Goal: Information Seeking & Learning: Learn about a topic

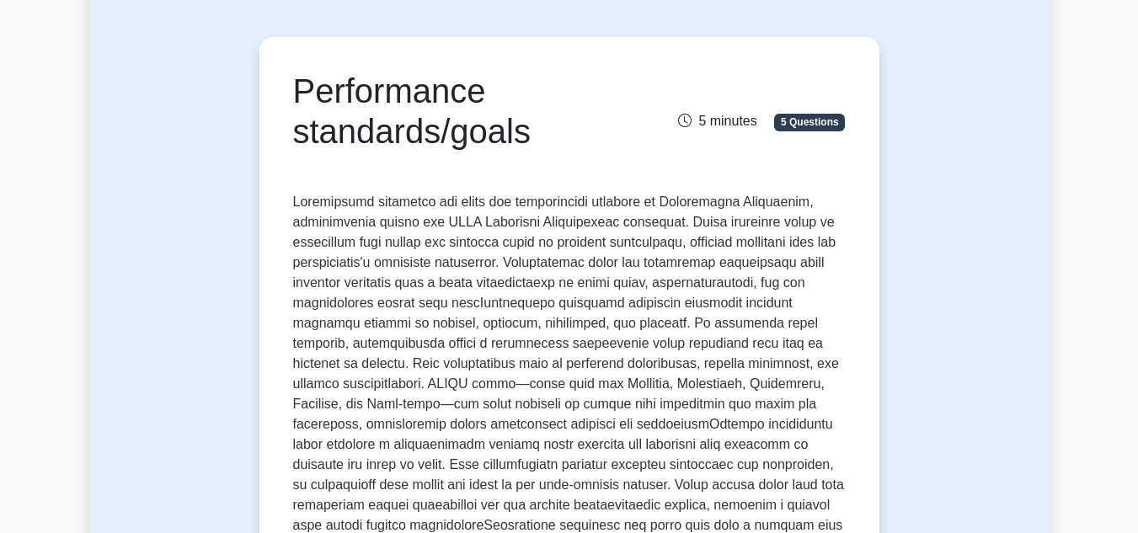
scroll to position [126, 0]
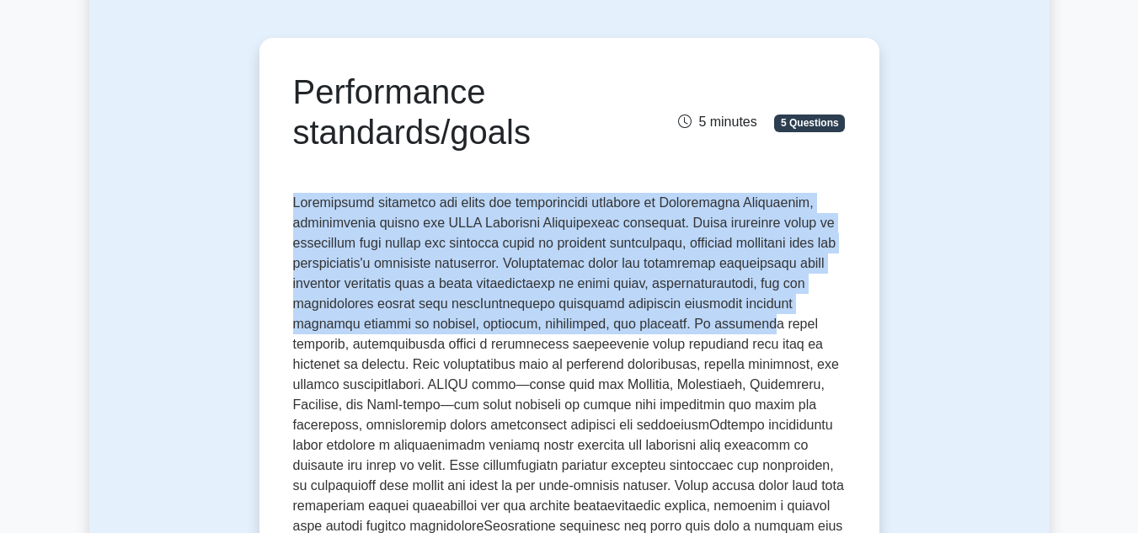
drag, startPoint x: 293, startPoint y: 205, endPoint x: 668, endPoint y: 320, distance: 392.2
click at [668, 320] on p at bounding box center [569, 506] width 553 height 627
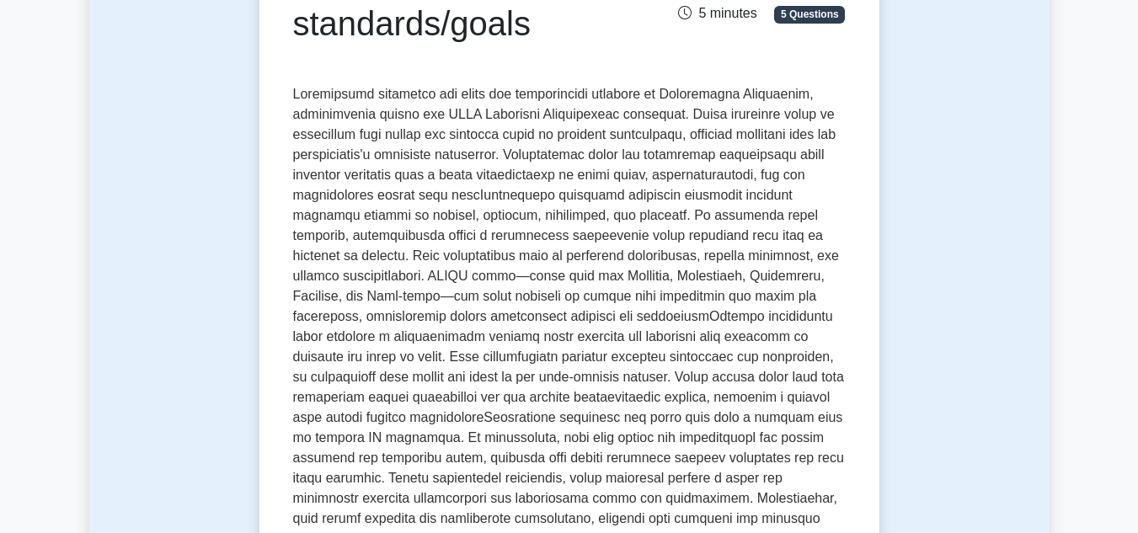
scroll to position [234, 0]
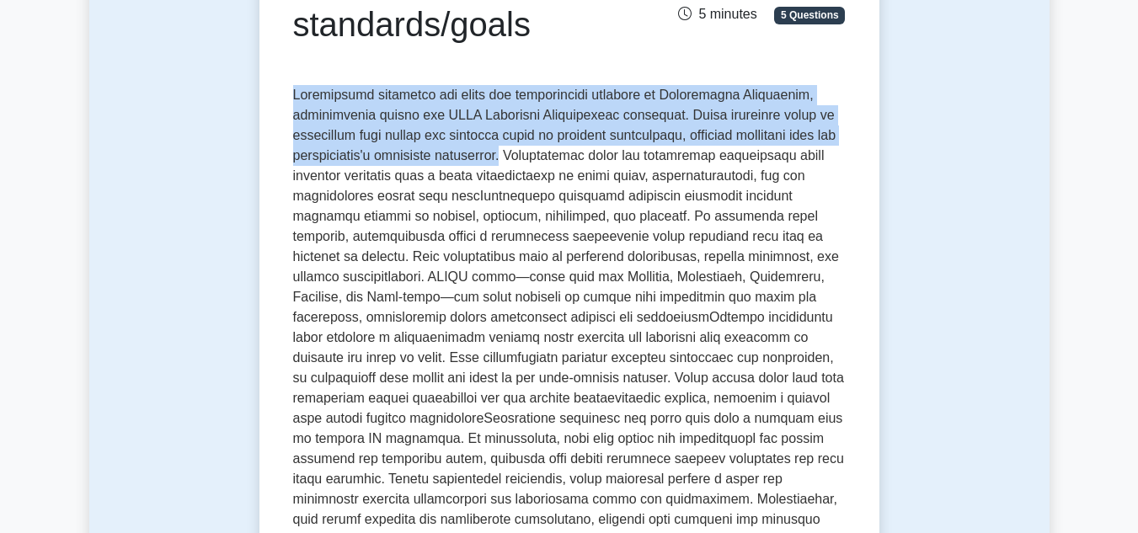
drag, startPoint x: 547, startPoint y: 155, endPoint x: 290, endPoint y: 101, distance: 263.3
copy p "Performance standards and goals are foundational elements in Performance Manage…"
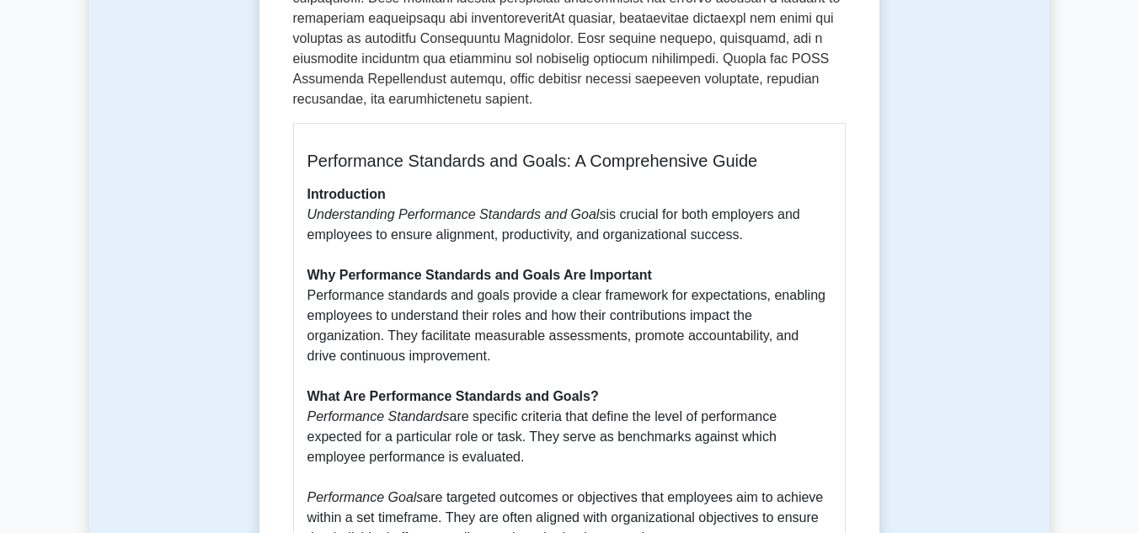
scroll to position [837, 0]
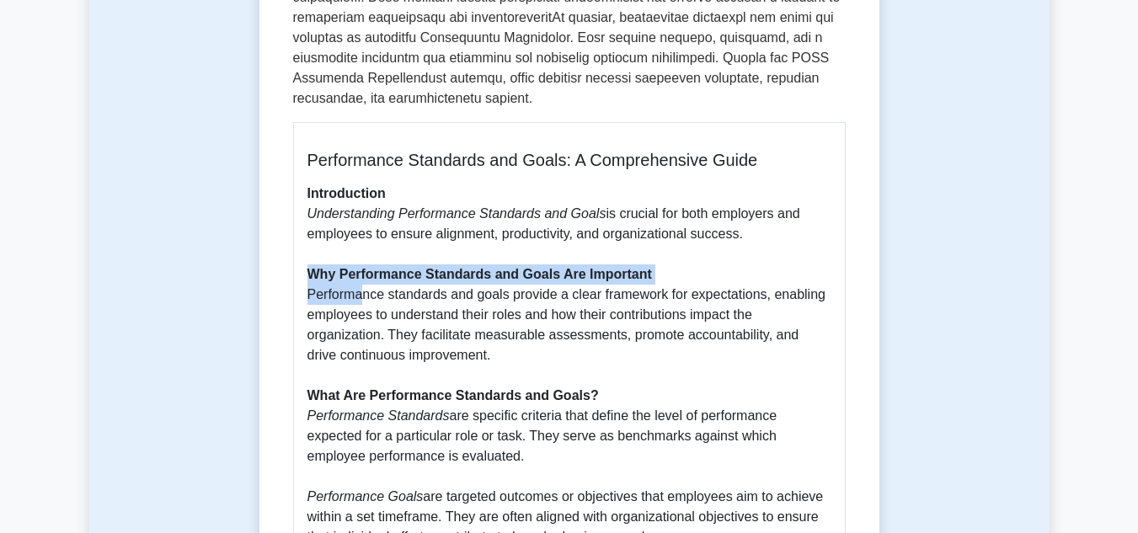
drag, startPoint x: 647, startPoint y: 276, endPoint x: 360, endPoint y: 302, distance: 288.4
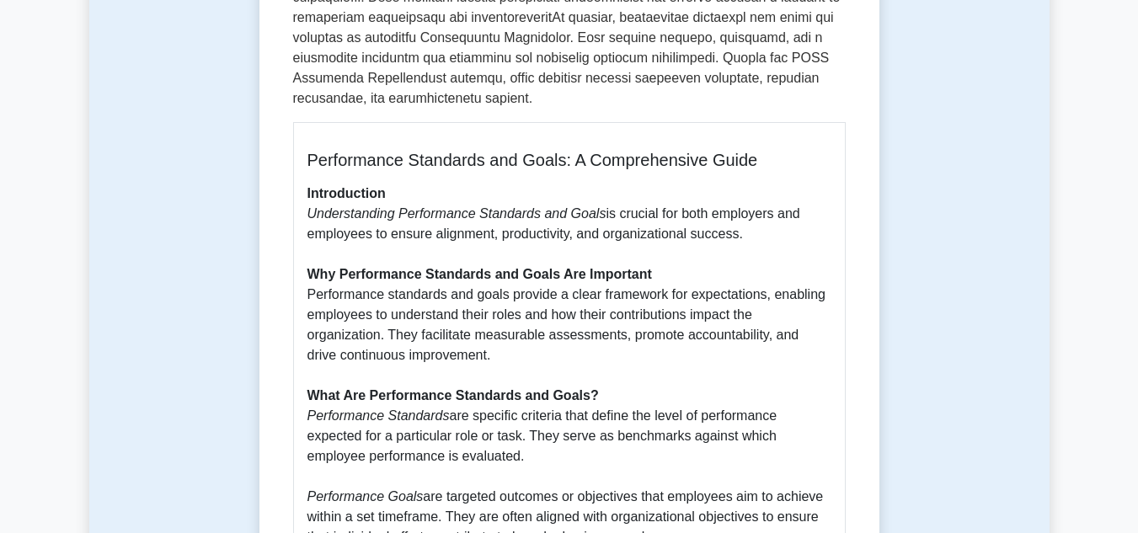
click at [309, 279] on b "Why Performance Standards and Goals Are Important" at bounding box center [479, 274] width 344 height 14
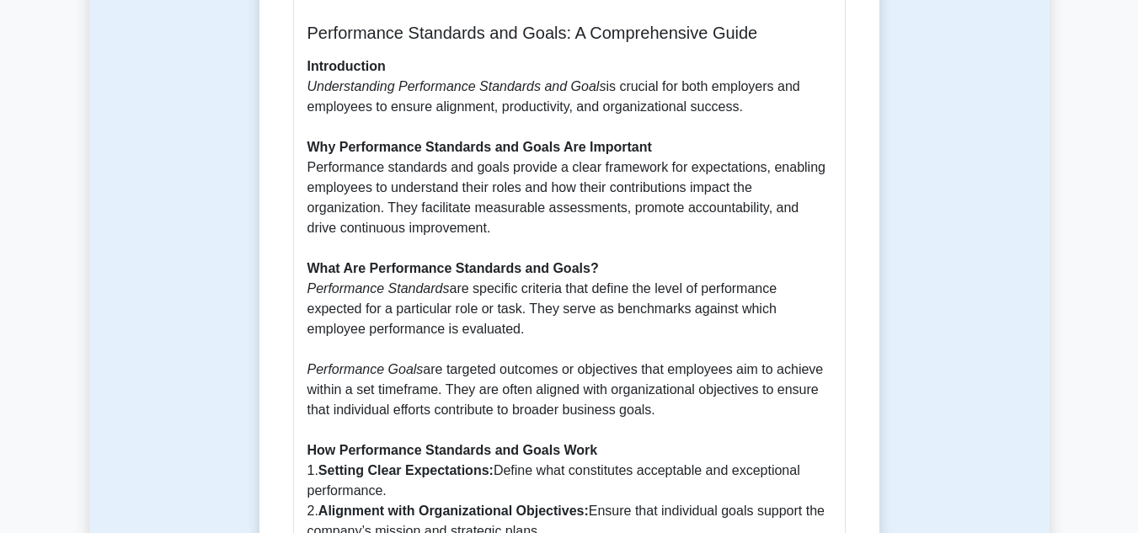
scroll to position [978, 0]
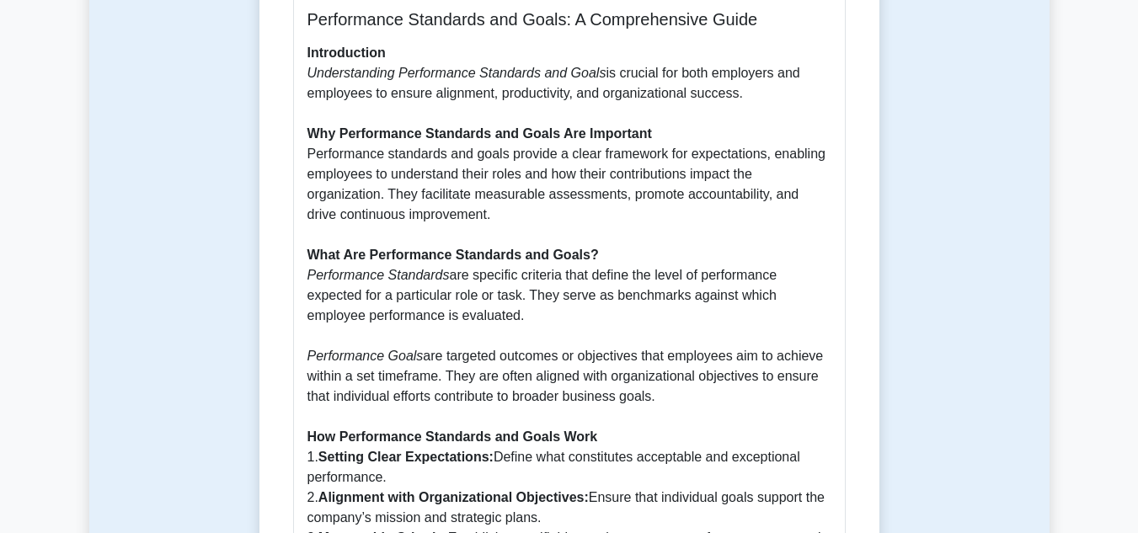
drag, startPoint x: 312, startPoint y: 255, endPoint x: 675, endPoint y: 395, distance: 388.2
copy p "What Are Performance Standards and Goals? Performance Standards are specific cr…"
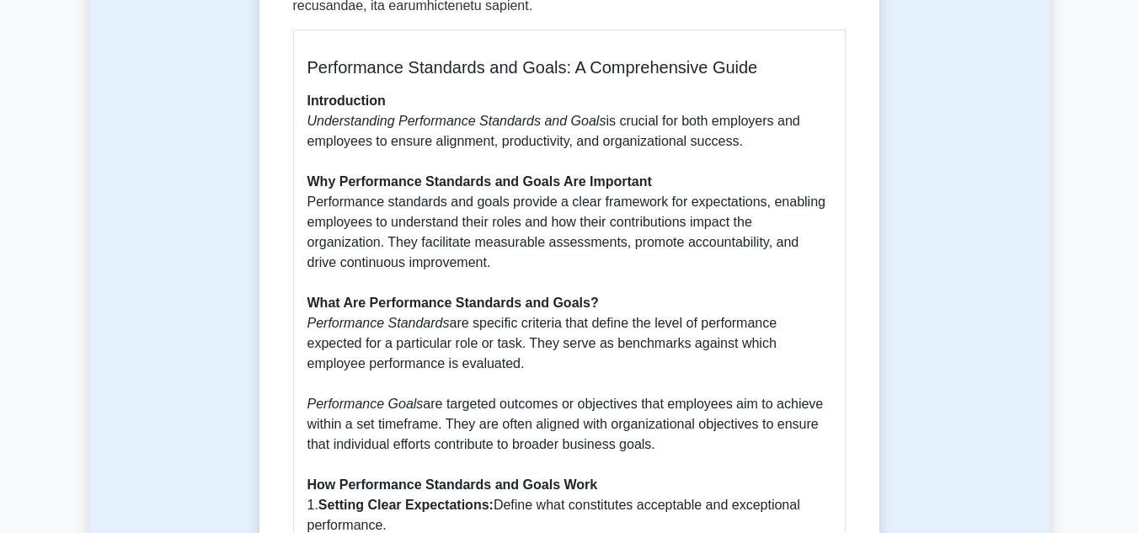
scroll to position [929, 0]
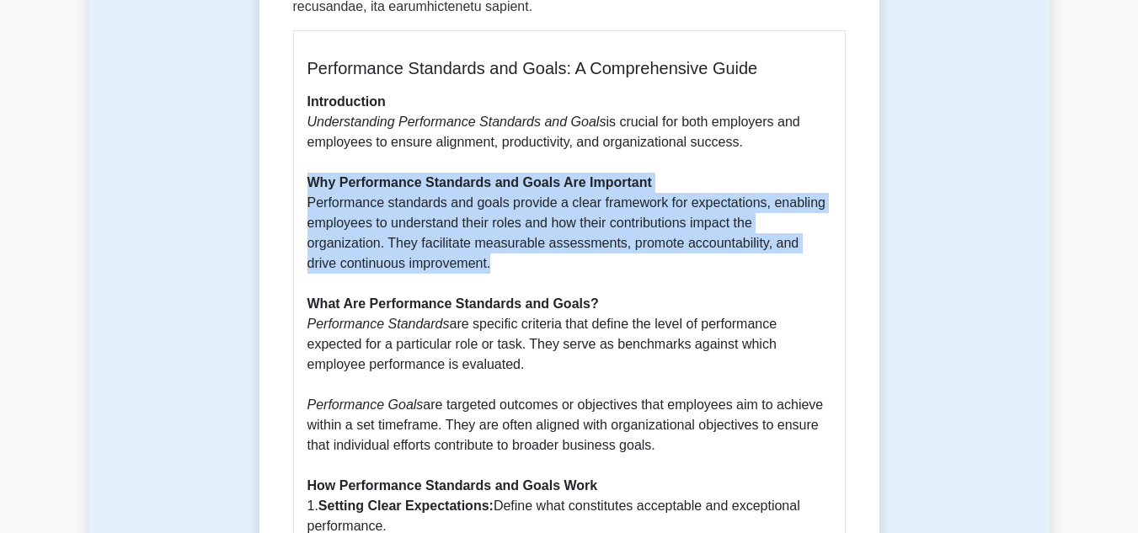
drag, startPoint x: 307, startPoint y: 183, endPoint x: 476, endPoint y: 264, distance: 188.0
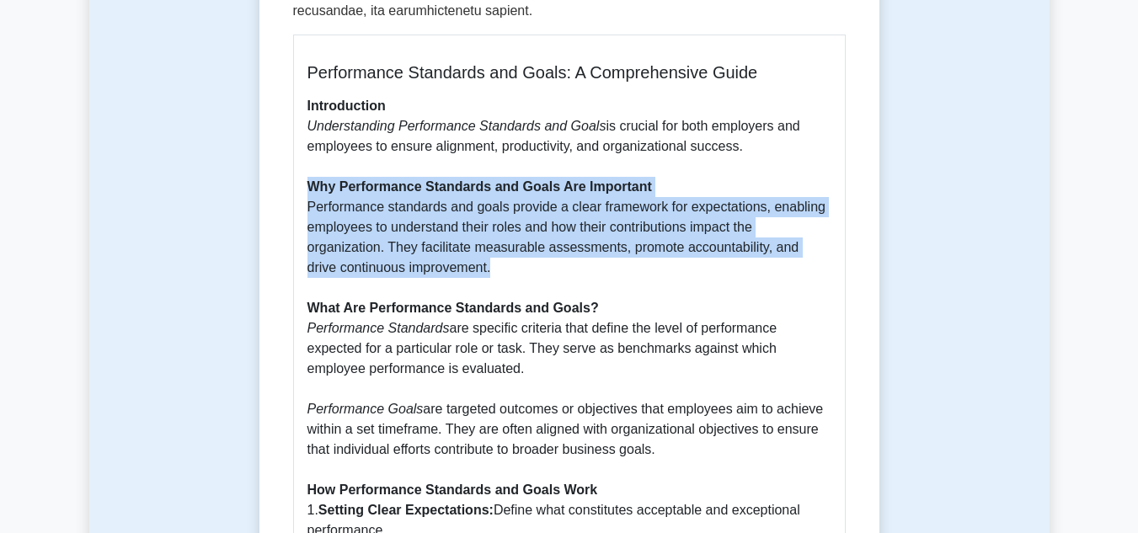
copy p "Why Performance Standards and Goals Are Important Performance standards and goa…"
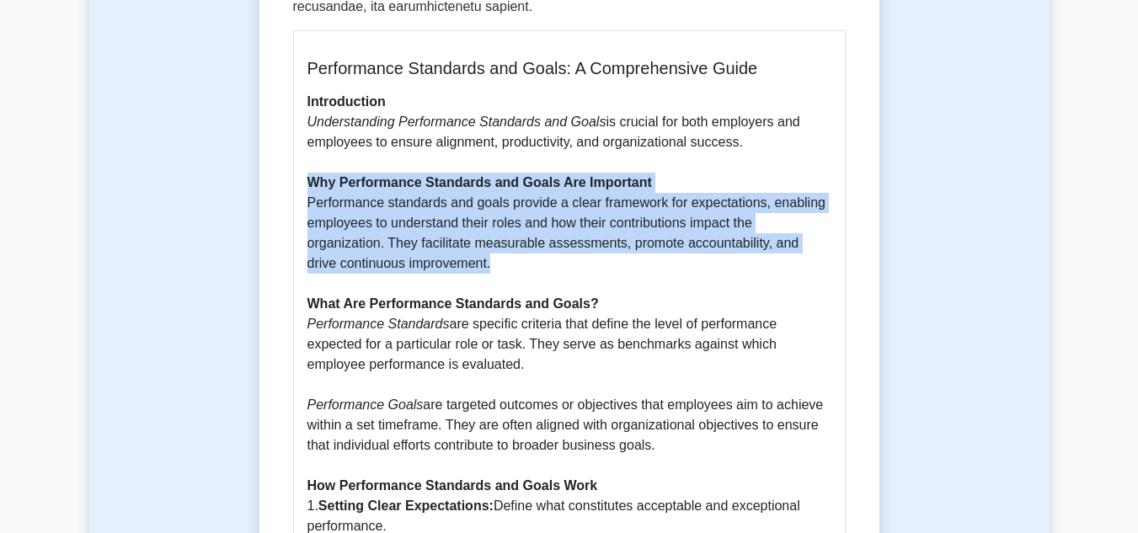
copy p "Why Performance Standards and Goals Are Important Performance standards and goa…"
